Goal: Task Accomplishment & Management: Manage account settings

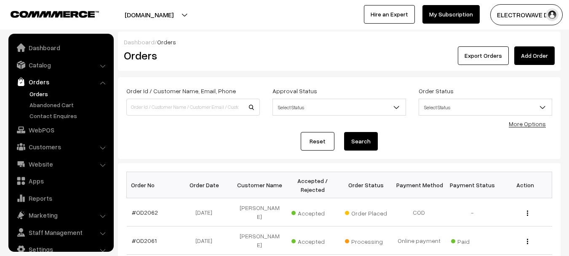
scroll to position [13, 0]
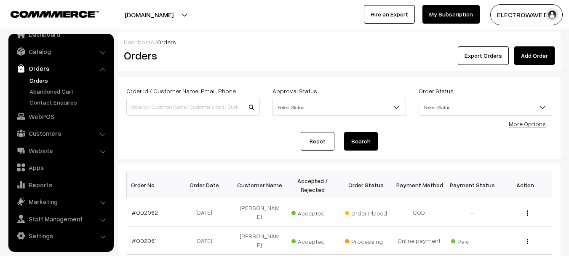
click at [39, 78] on link "Orders" at bounding box center [68, 80] width 83 height 9
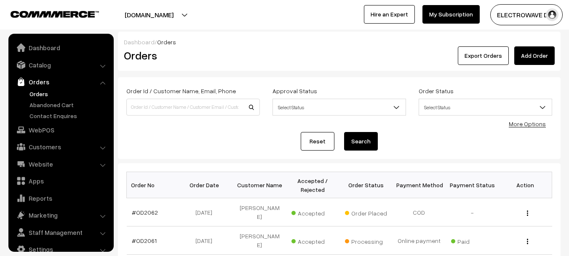
scroll to position [13, 0]
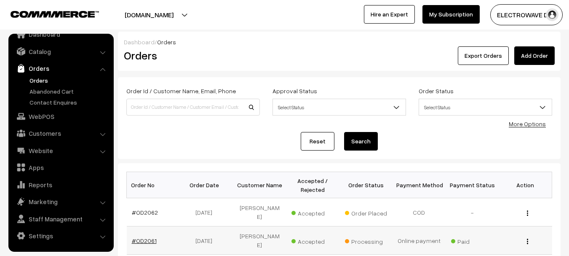
click at [145, 237] on link "#OD2061" at bounding box center [144, 240] width 25 height 7
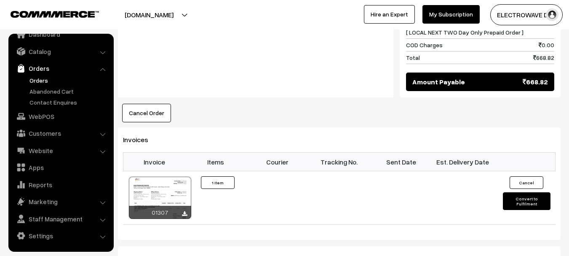
scroll to position [548, 0]
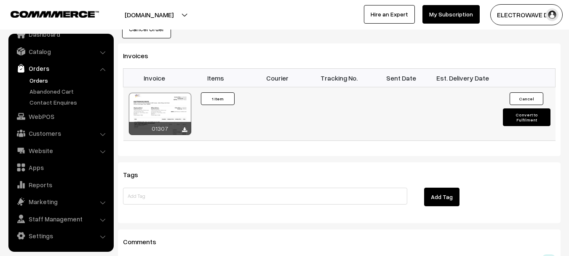
click at [516, 123] on td "Cancel Convert to Fulfilment" at bounding box center [525, 114] width 62 height 54
click at [519, 120] on button "Convert to Fulfilment" at bounding box center [527, 117] width 48 height 18
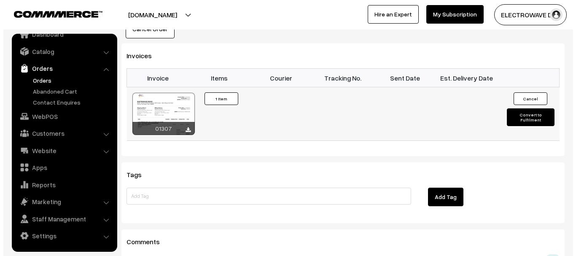
scroll to position [549, 0]
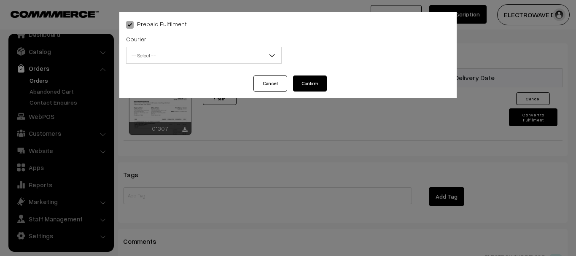
click at [199, 65] on div "Courier -- Select -- BlueDart Xpressbees Delhivery Speed Post Dunzo DTDC shreet…" at bounding box center [204, 51] width 168 height 35
click at [202, 62] on span "-- Select --" at bounding box center [203, 55] width 155 height 15
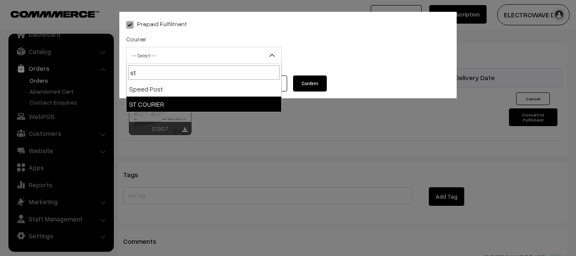
type input "st"
select select "11"
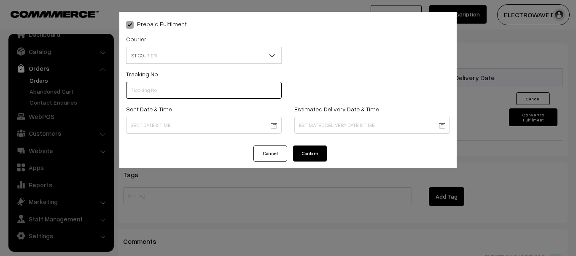
click at [182, 90] on input "text" at bounding box center [203, 90] width 155 height 17
type input "64129531723"
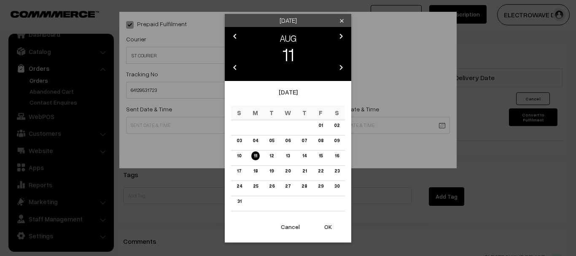
click at [331, 226] on button "OK" at bounding box center [328, 226] width 34 height 19
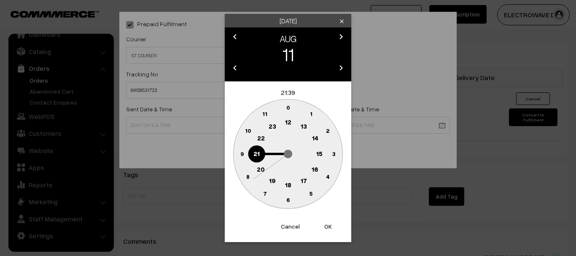
click at [331, 226] on button "OK" at bounding box center [328, 226] width 34 height 19
type input "11-08-2025 21:39"
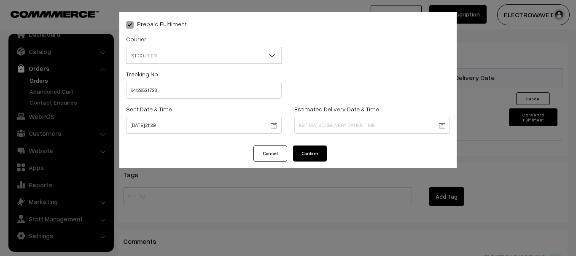
drag, startPoint x: 365, startPoint y: 129, endPoint x: 349, endPoint y: 139, distance: 18.1
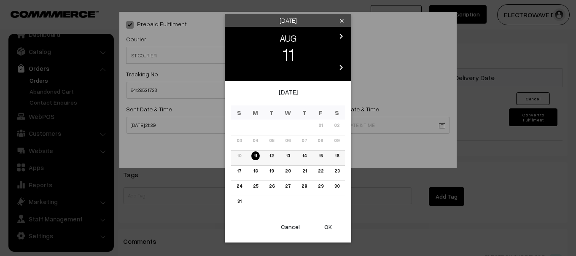
click at [290, 156] on link "13" at bounding box center [287, 155] width 9 height 9
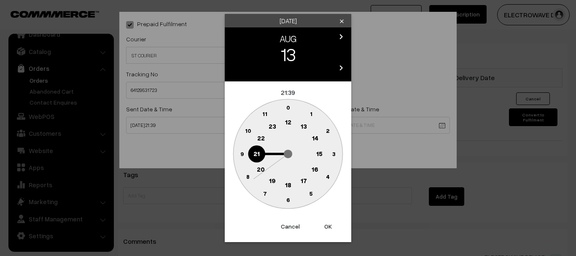
click at [331, 225] on button "OK" at bounding box center [328, 226] width 34 height 19
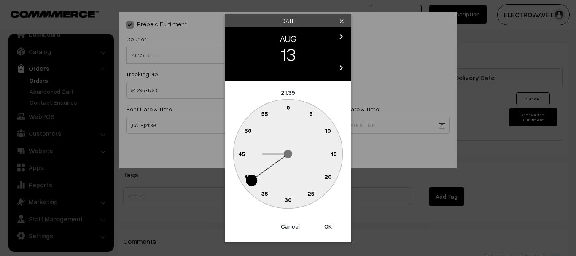
click at [331, 225] on button "OK" at bounding box center [328, 226] width 34 height 19
type input "13-08-2025 21:39"
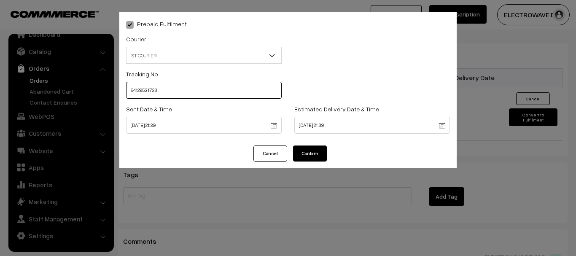
click at [133, 93] on input "64129531723" at bounding box center [203, 90] width 155 height 17
click at [312, 151] on button "Confirm" at bounding box center [310, 153] width 34 height 16
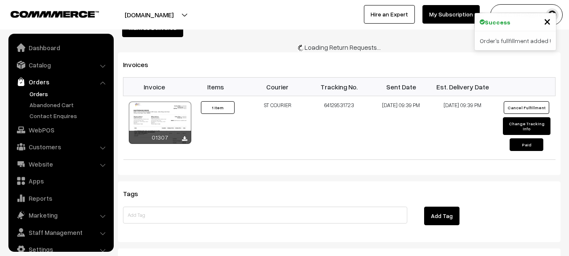
scroll to position [13, 0]
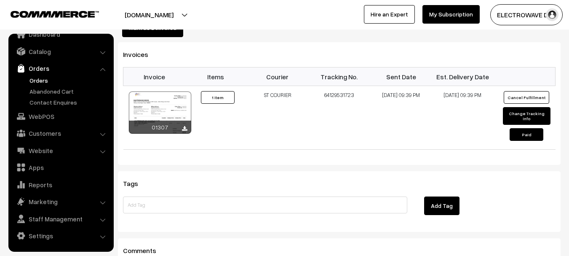
click at [37, 75] on link "Orders" at bounding box center [61, 68] width 100 height 15
click at [29, 80] on link "Orders" at bounding box center [68, 80] width 83 height 9
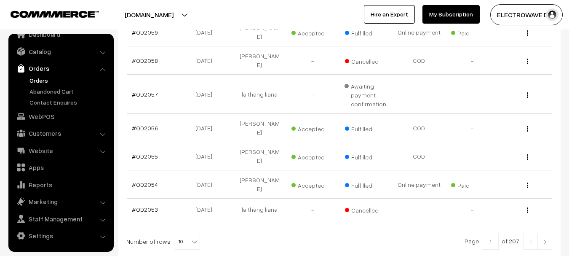
scroll to position [294, 0]
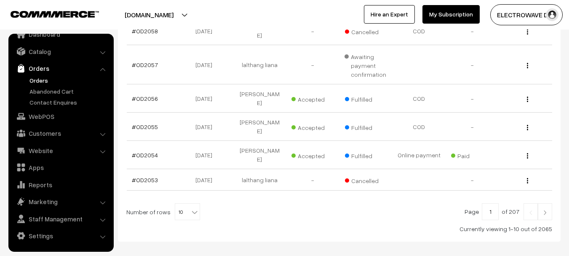
click at [177, 204] on span "10" at bounding box center [187, 212] width 24 height 17
select select "80"
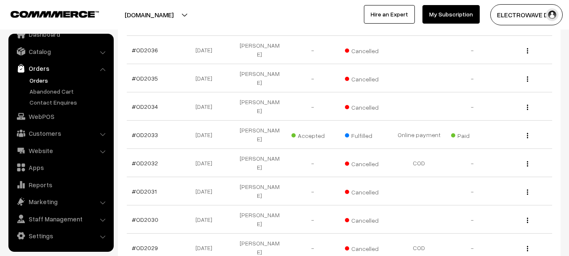
scroll to position [969, 0]
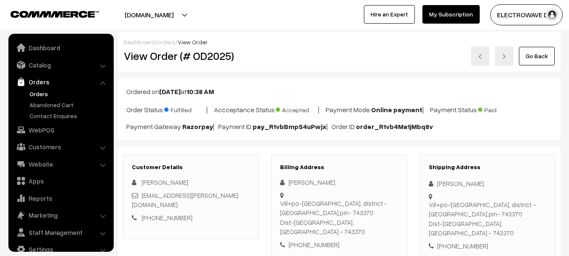
scroll to position [13, 0]
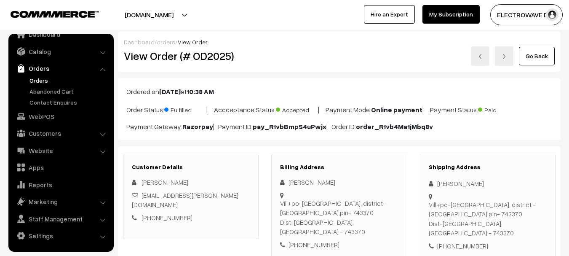
click at [485, 55] on link at bounding box center [480, 55] width 19 height 19
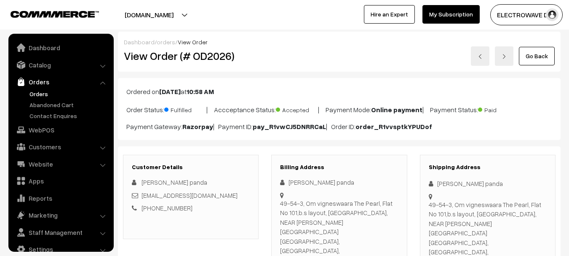
scroll to position [13, 0]
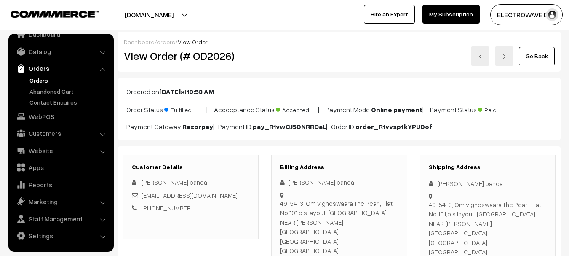
click at [484, 55] on link at bounding box center [480, 55] width 19 height 19
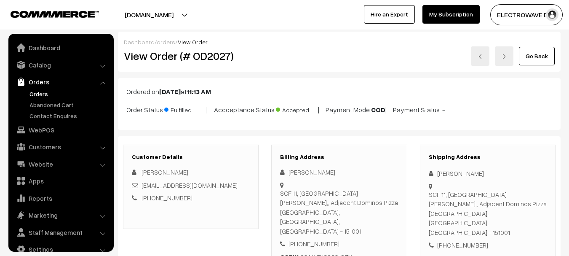
scroll to position [13, 0]
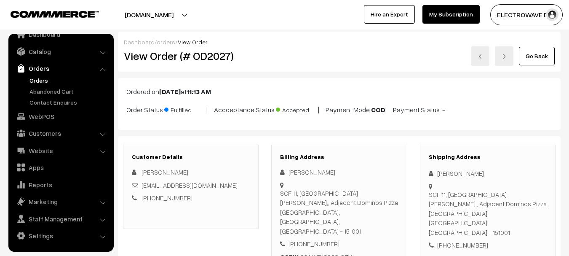
click at [484, 55] on link at bounding box center [480, 55] width 19 height 19
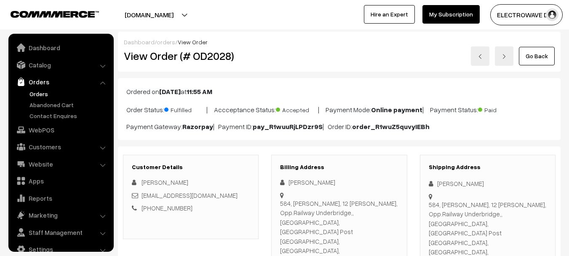
scroll to position [13, 0]
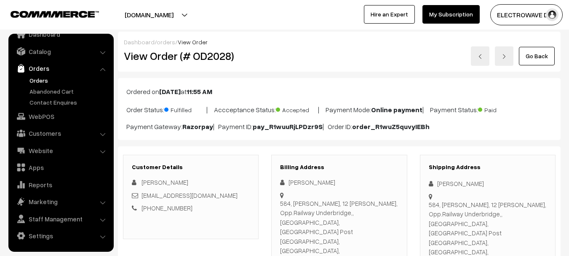
click at [484, 55] on link at bounding box center [480, 55] width 19 height 19
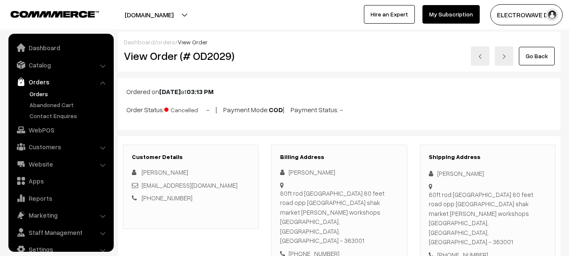
scroll to position [13, 0]
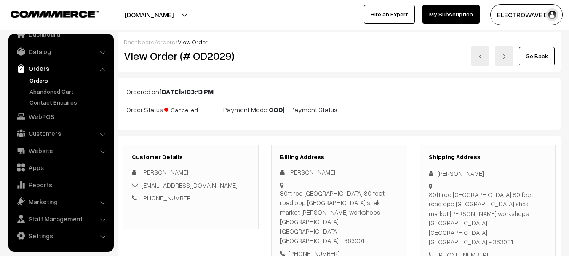
click at [480, 51] on link at bounding box center [480, 55] width 19 height 19
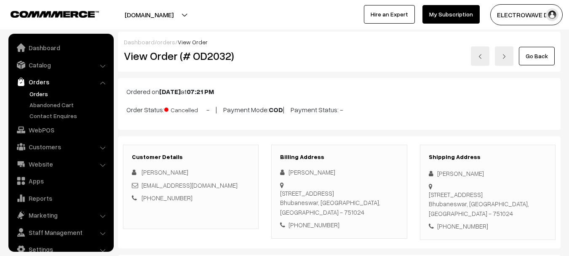
scroll to position [13, 0]
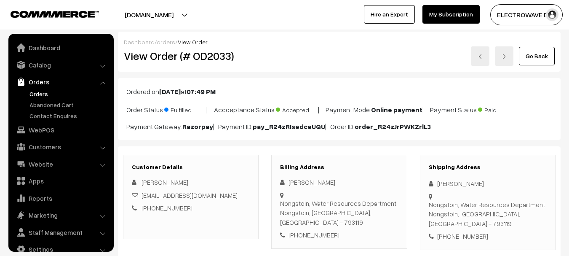
scroll to position [13, 0]
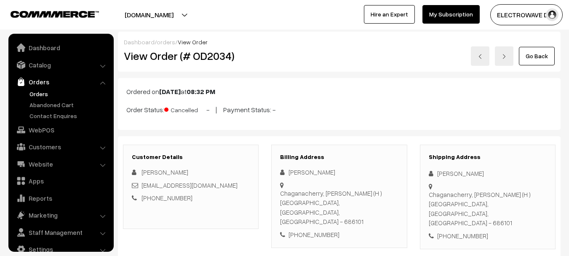
scroll to position [13, 0]
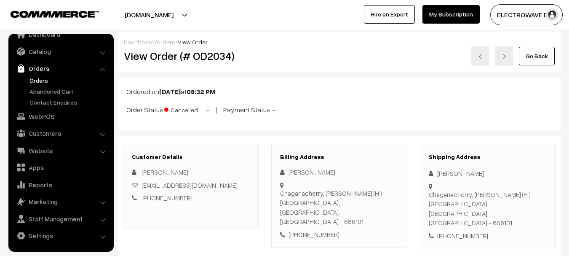
click at [506, 60] on link at bounding box center [504, 55] width 19 height 19
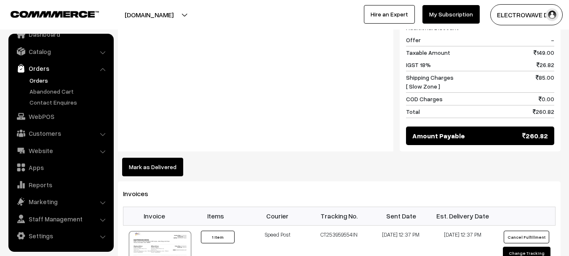
scroll to position [464, 0]
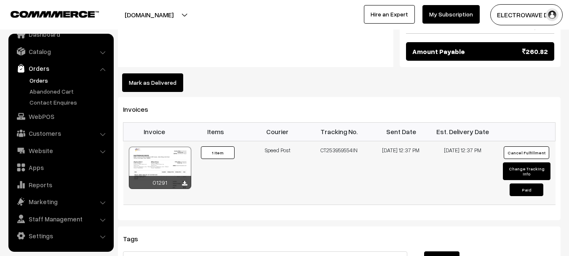
click at [332, 141] on td "CT253959554IN" at bounding box center [339, 173] width 62 height 64
copy td "CT253959554IN"
click at [519, 162] on button "Change Tracking Info" at bounding box center [527, 171] width 48 height 18
select select "5"
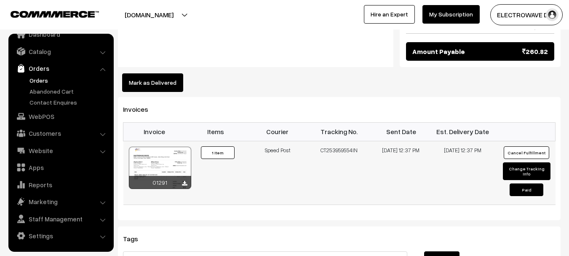
type input "CT253959554IN"
type input "07-08-2025 12:37"
type input "13-08-2025 12:37"
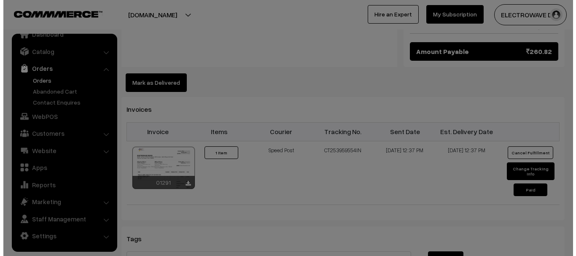
scroll to position [464, 0]
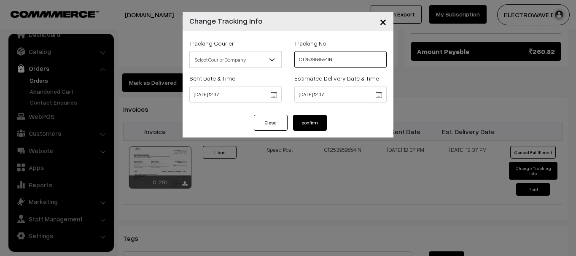
click at [310, 62] on input "CT253959554IN" at bounding box center [340, 59] width 92 height 17
paste input "39158345"
type input "CT239158345IN"
click at [314, 121] on button "confirm" at bounding box center [310, 123] width 34 height 16
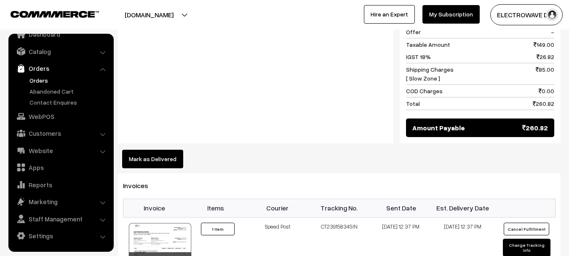
scroll to position [464, 0]
